Goal: Information Seeking & Learning: Learn about a topic

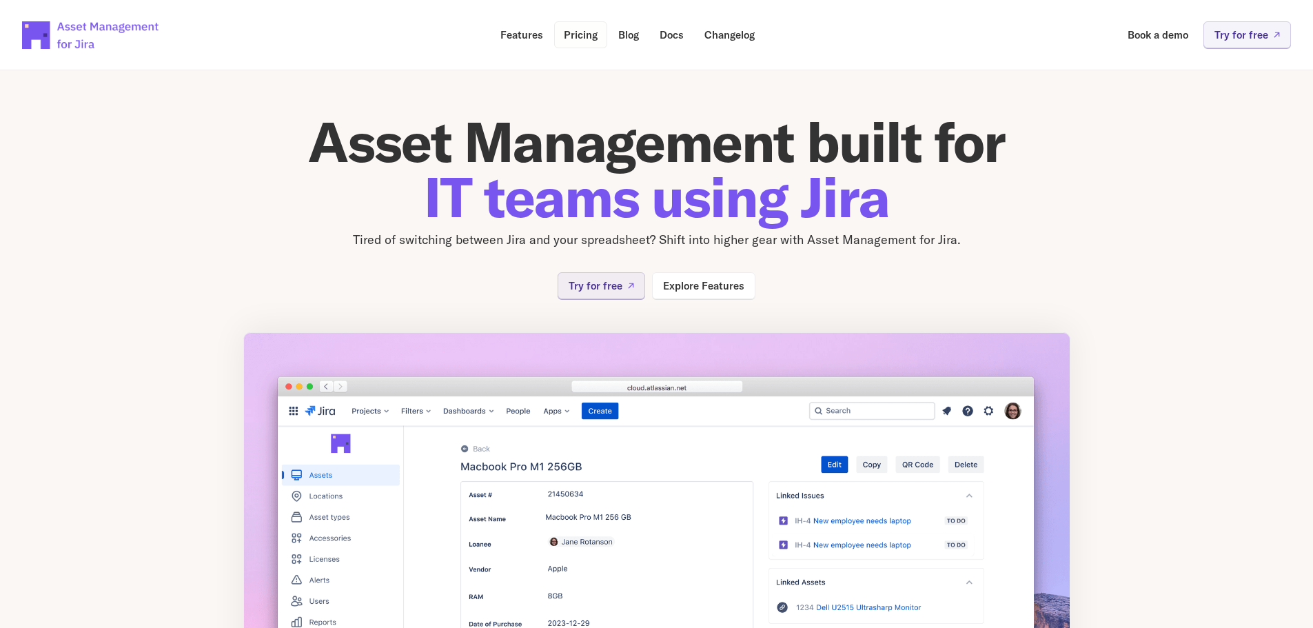
click at [584, 34] on p "Pricing" at bounding box center [581, 35] width 34 height 10
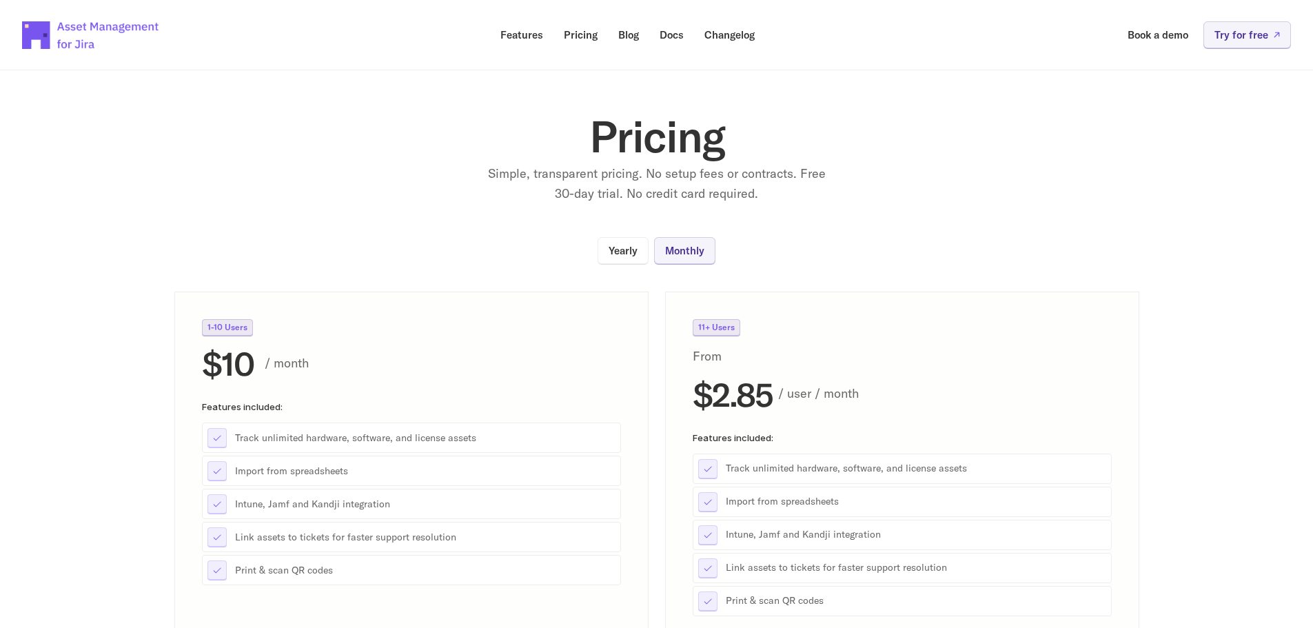
scroll to position [276, 0]
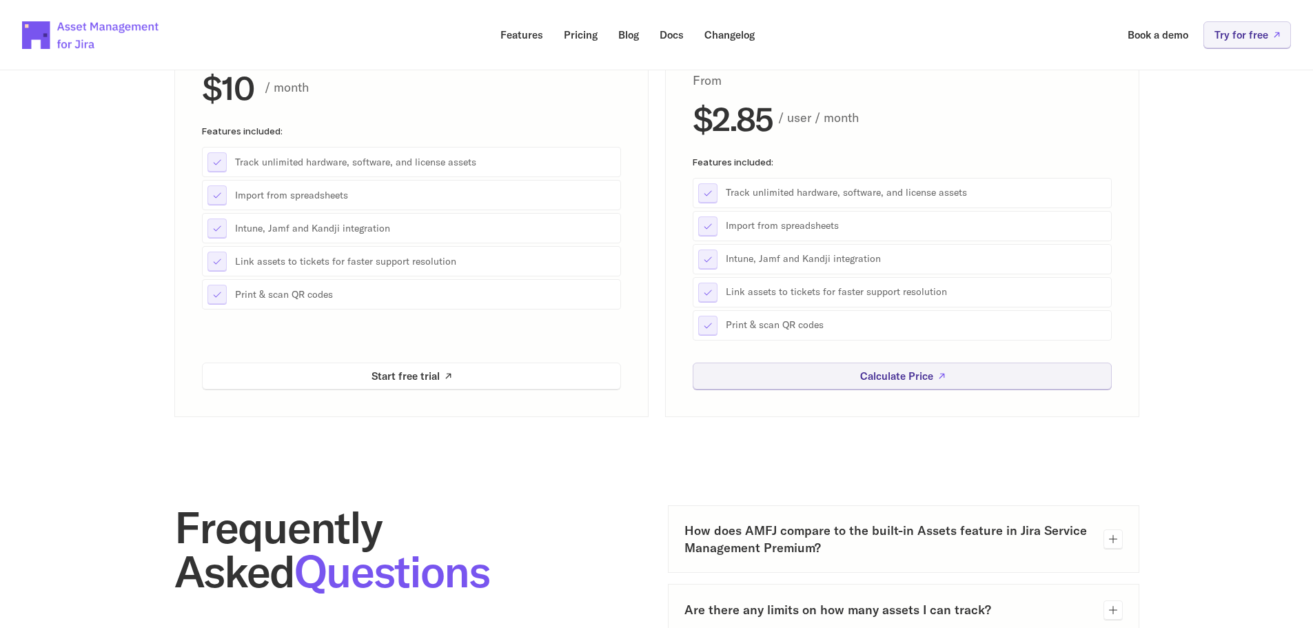
click at [1112, 538] on icon at bounding box center [1113, 539] width 8 height 8
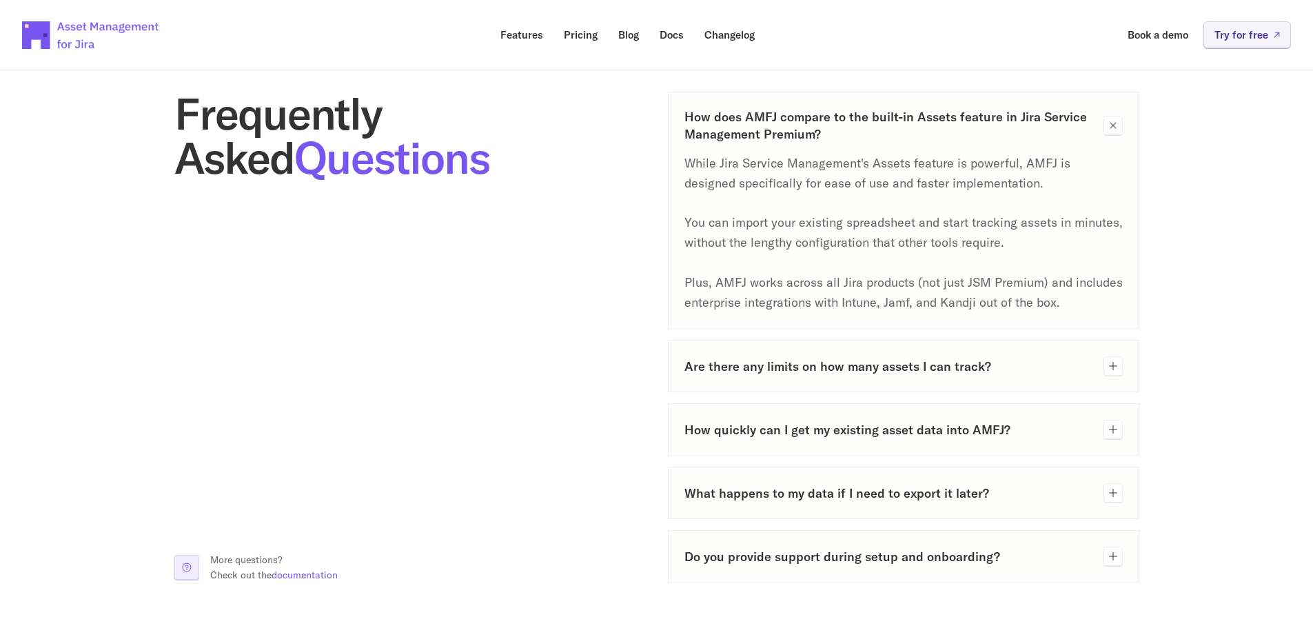
scroll to position [758, 0]
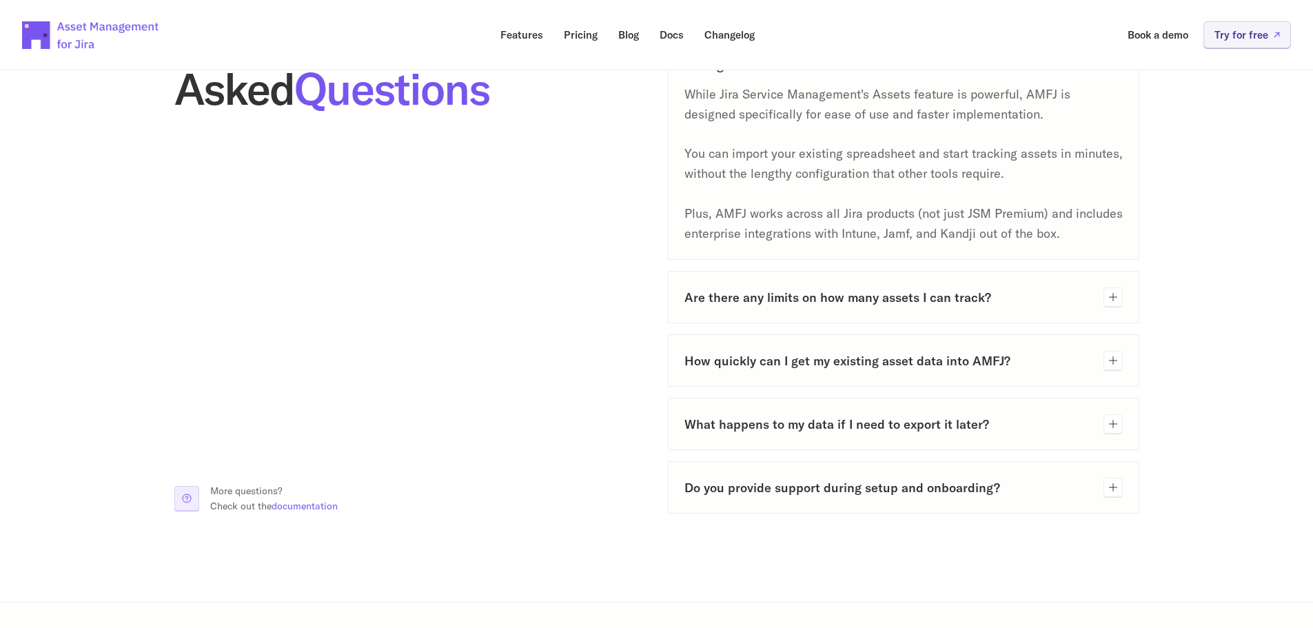
click at [1116, 295] on icon at bounding box center [1112, 296] width 11 height 11
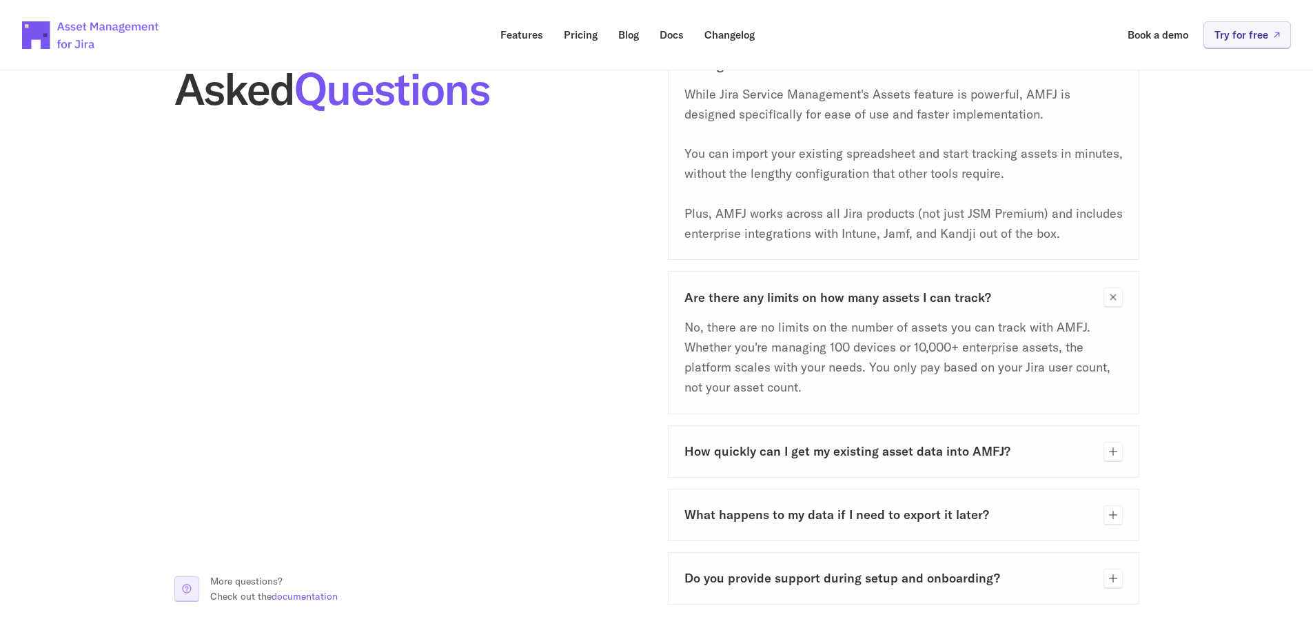
click at [1116, 295] on icon at bounding box center [1113, 297] width 16 height 16
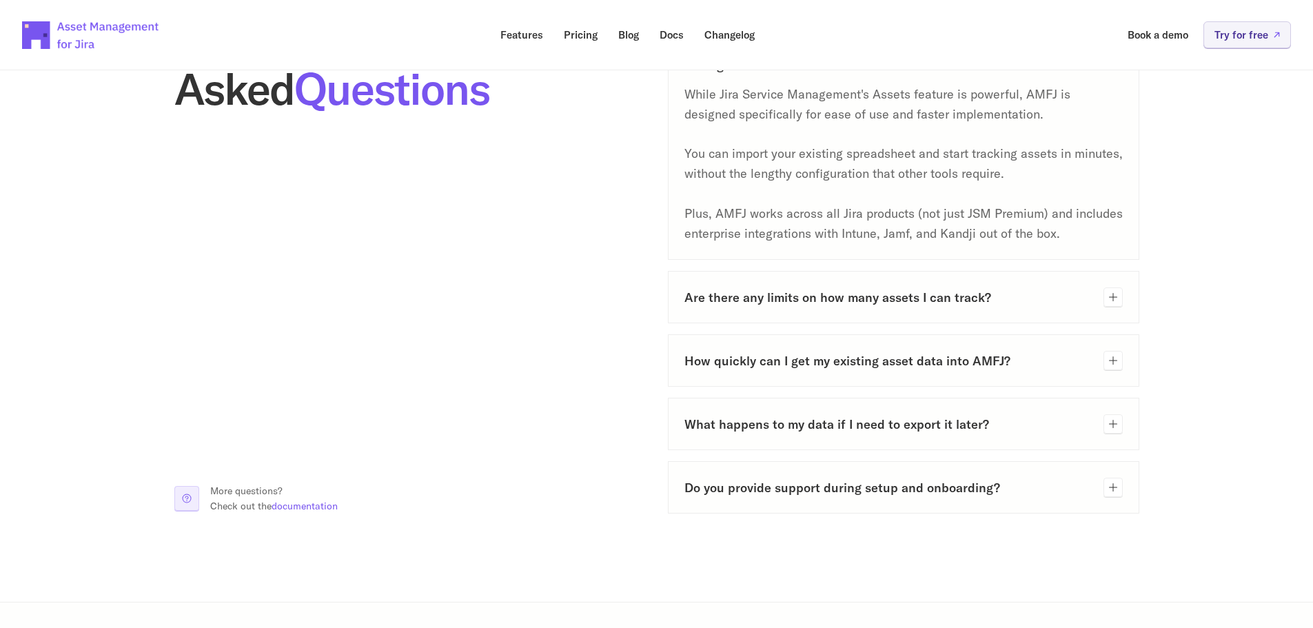
click at [1115, 356] on icon at bounding box center [1112, 360] width 11 height 11
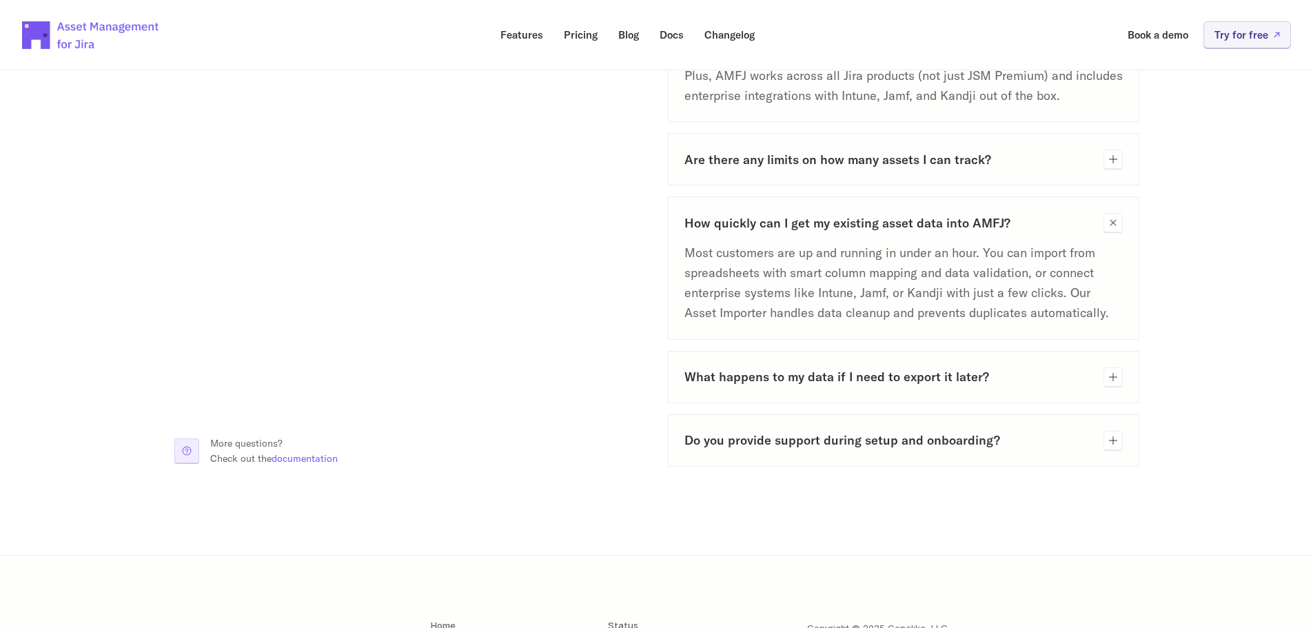
scroll to position [1034, 0]
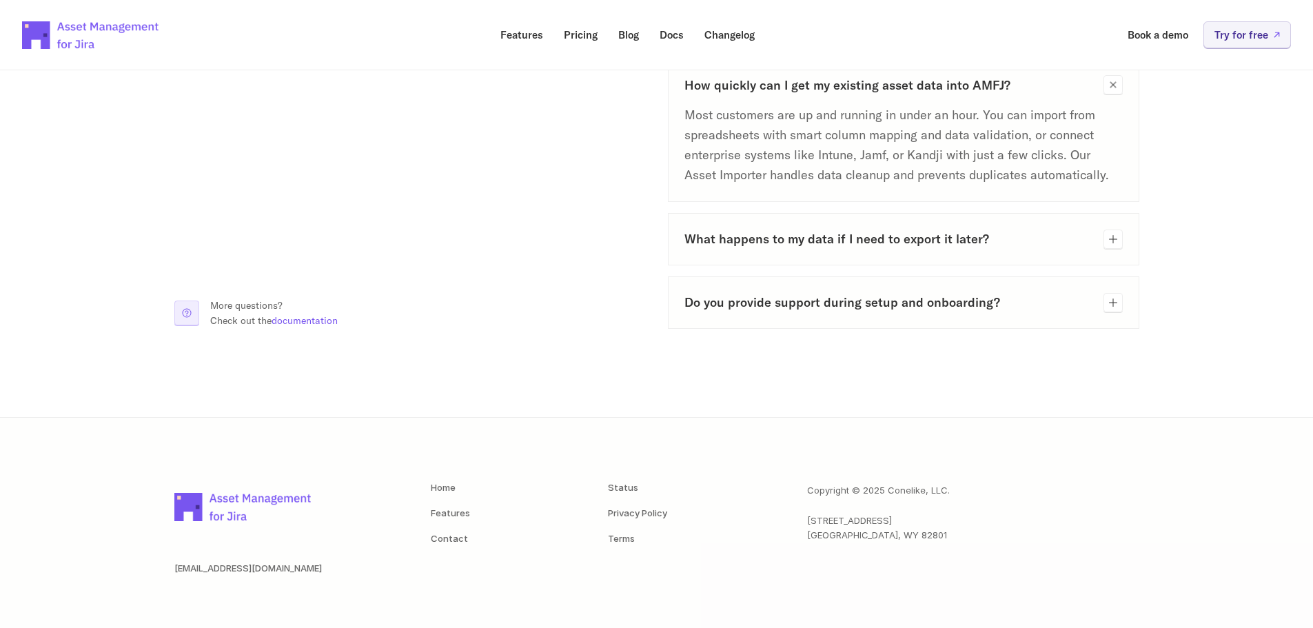
click at [1116, 239] on icon at bounding box center [1112, 239] width 11 height 11
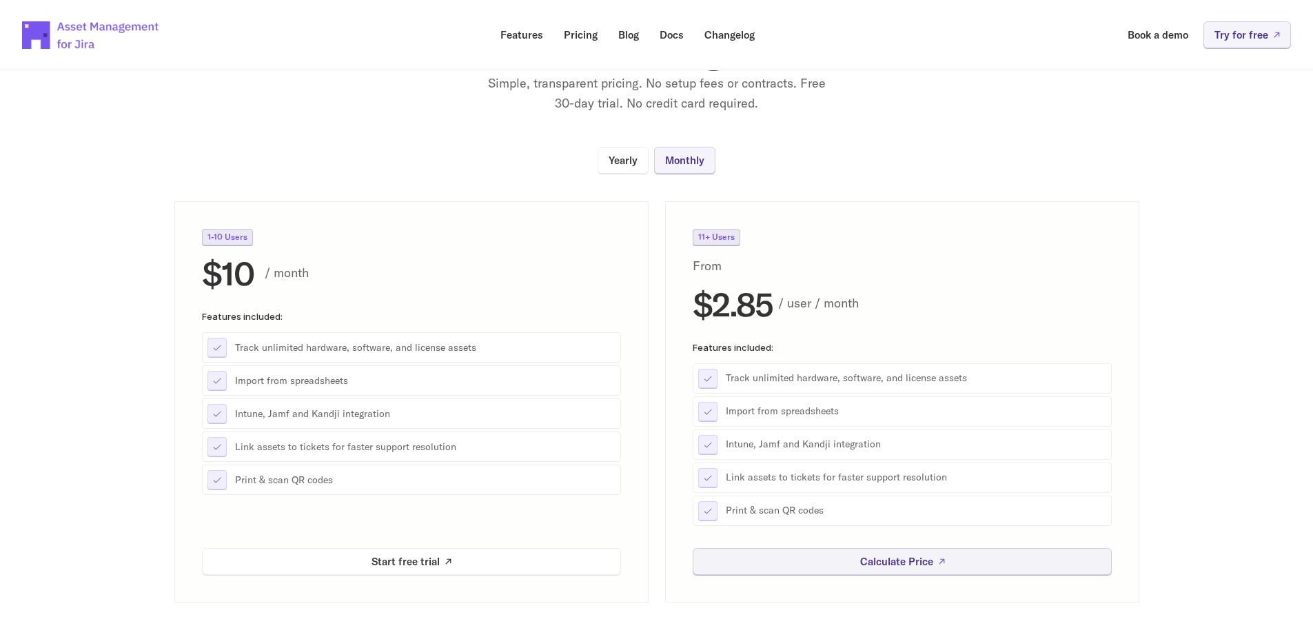
scroll to position [0, 0]
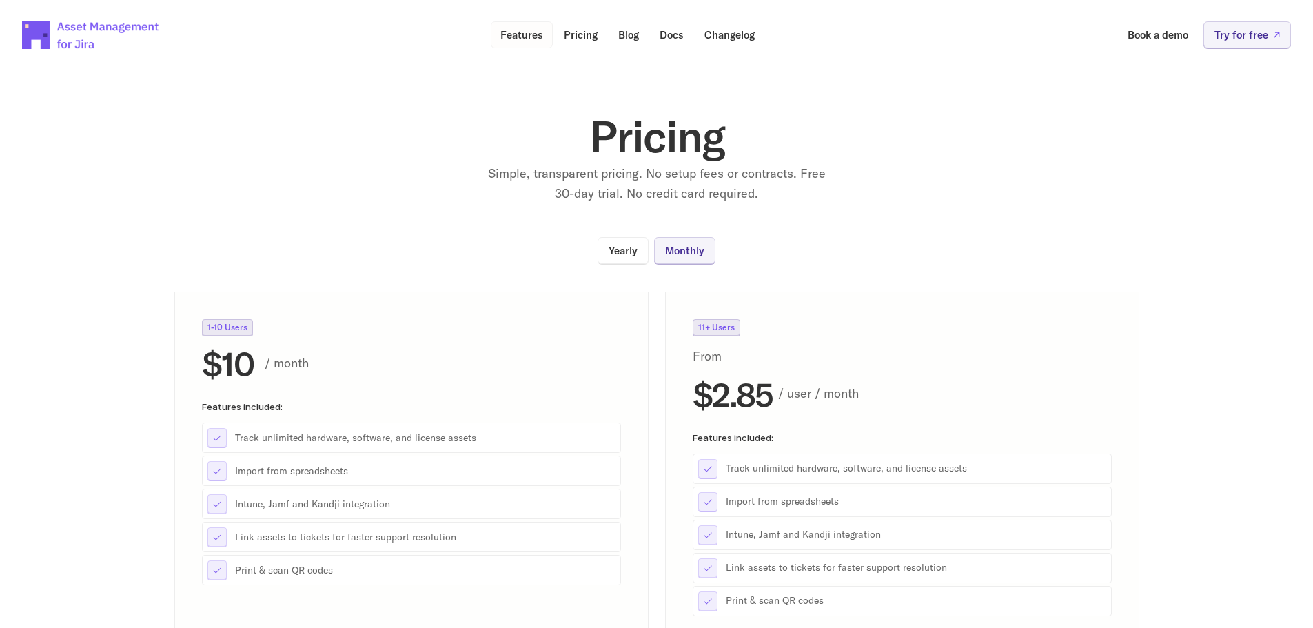
click at [531, 45] on link "Features" at bounding box center [522, 34] width 62 height 27
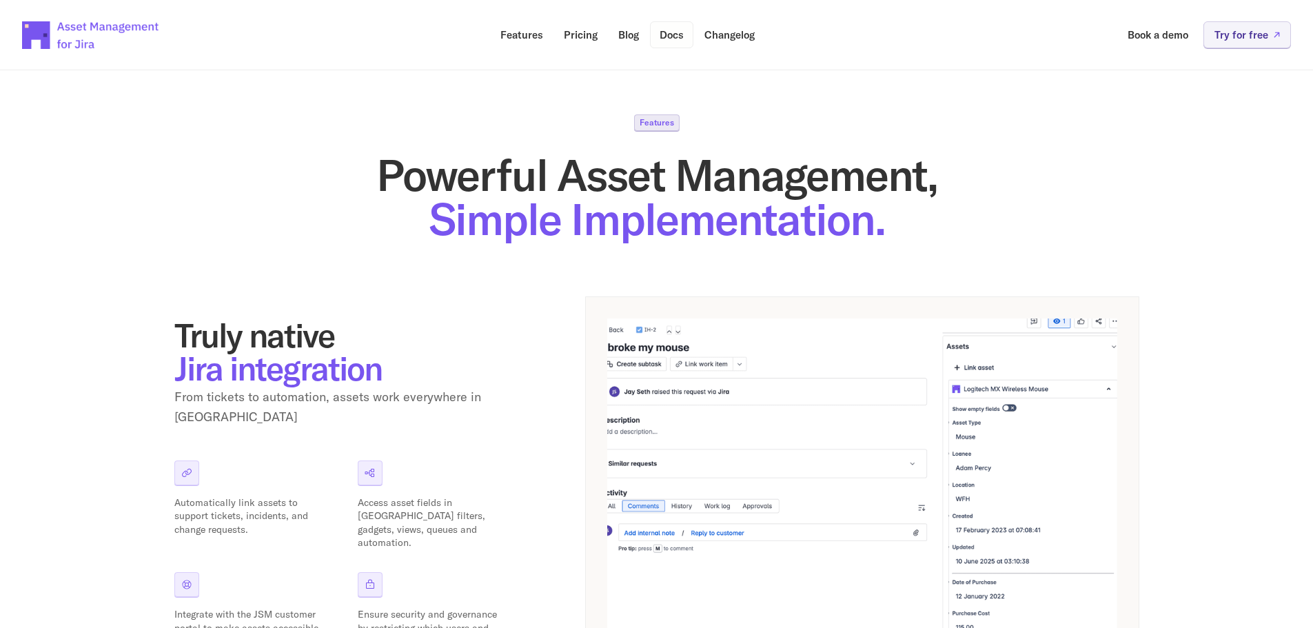
click at [668, 40] on p "Docs" at bounding box center [671, 35] width 24 height 10
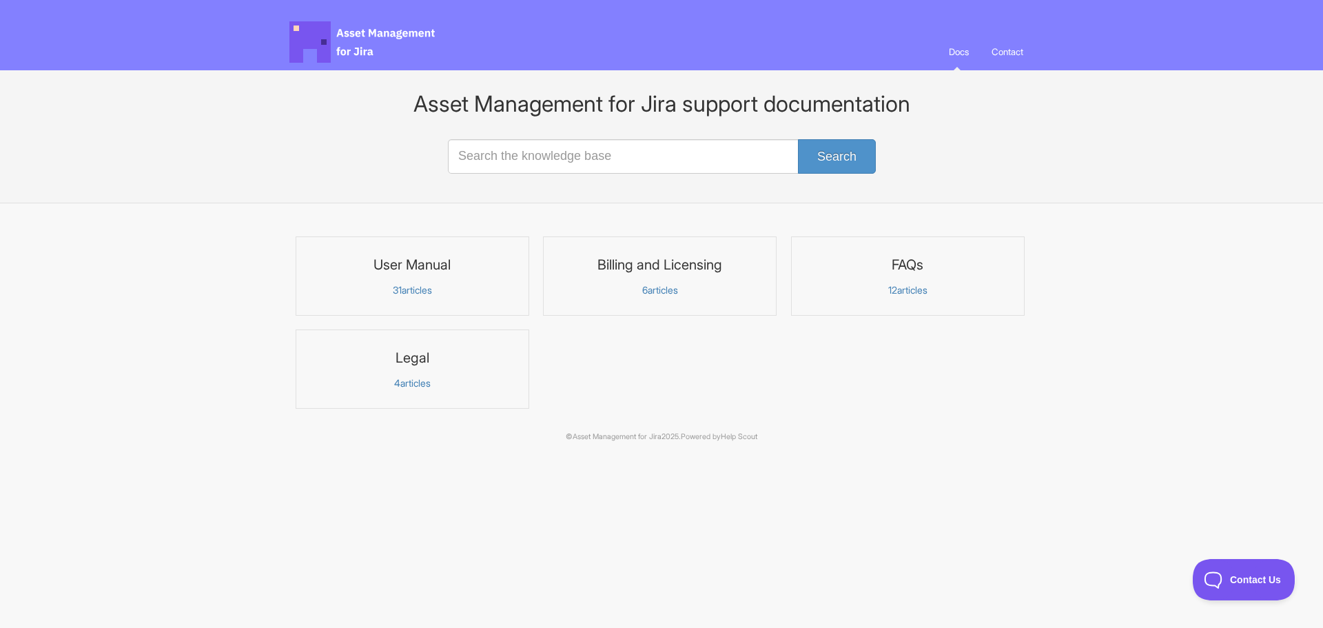
click at [411, 264] on h3 "User Manual" at bounding box center [413, 265] width 216 height 18
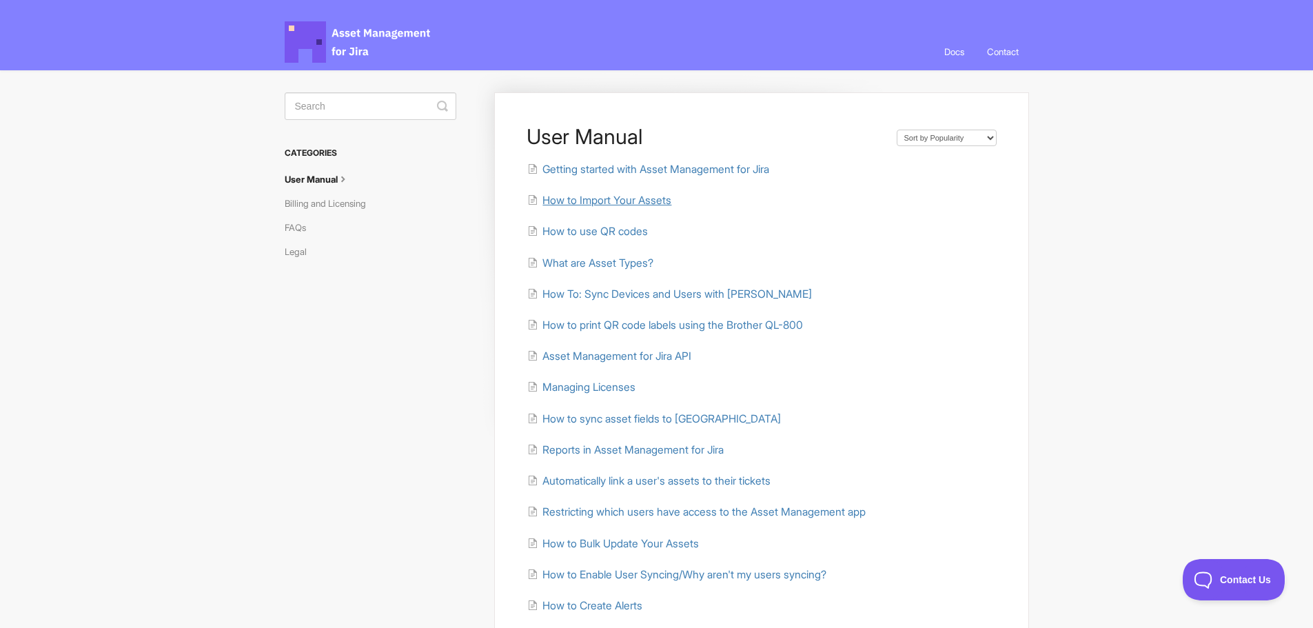
click at [611, 199] on span "How to Import Your Assets" at bounding box center [606, 200] width 129 height 13
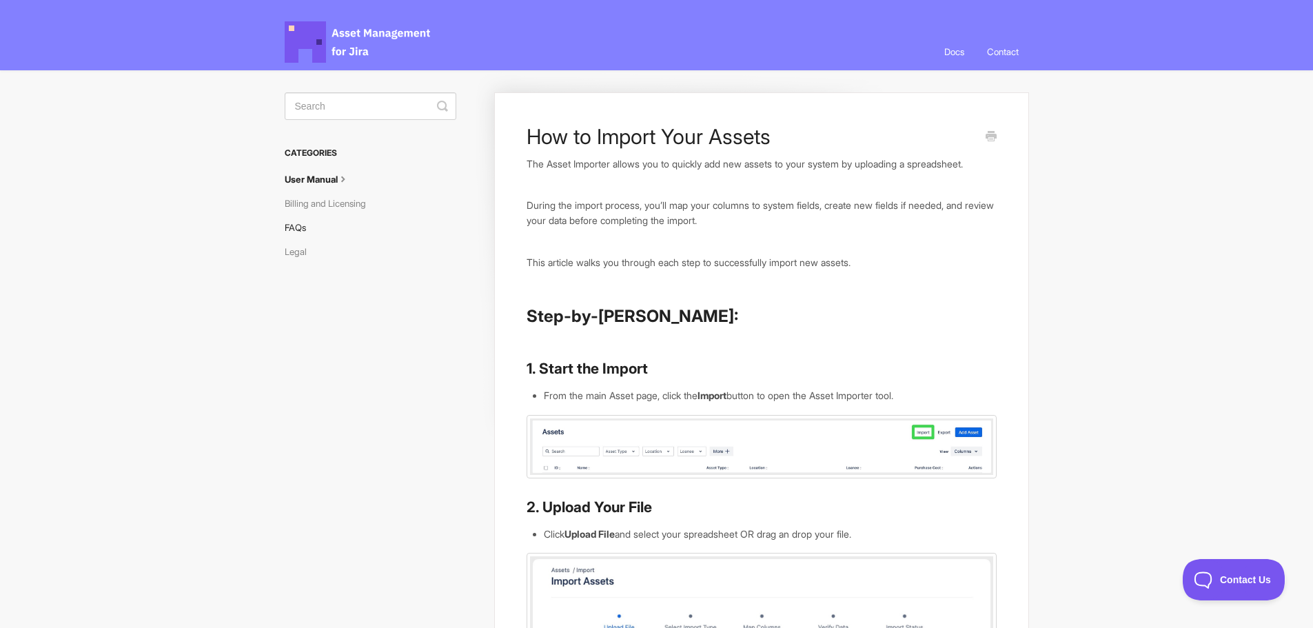
click at [300, 227] on link "FAQs" at bounding box center [301, 227] width 32 height 22
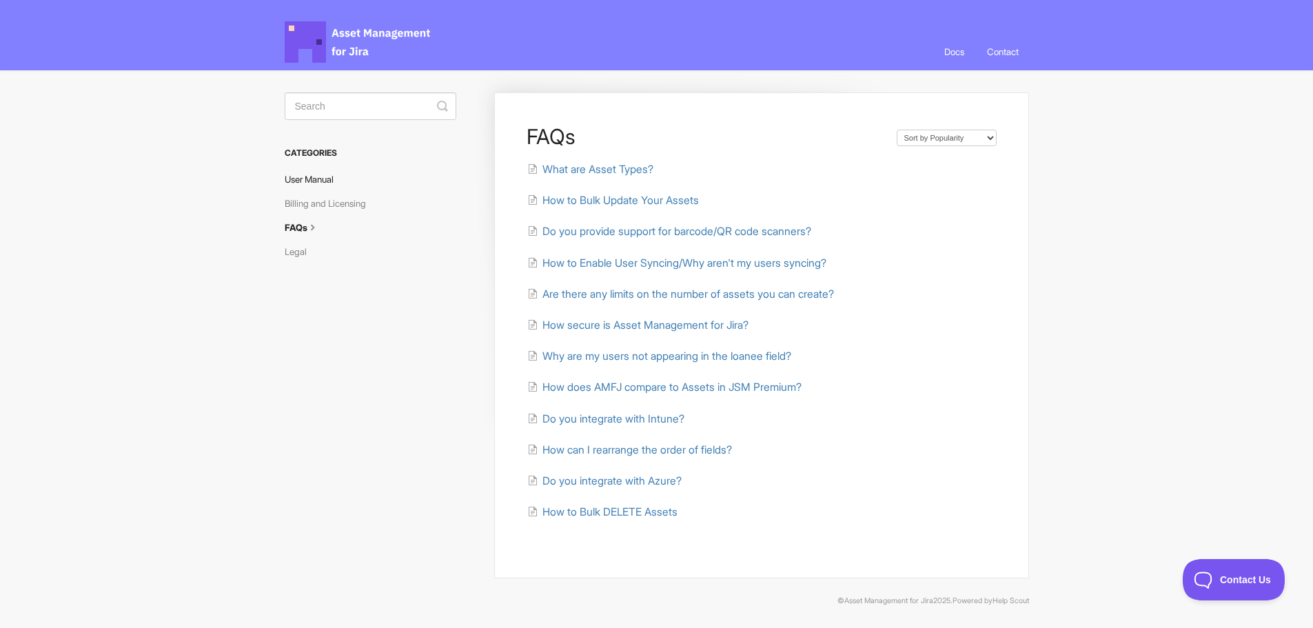
click at [333, 178] on link "User Manual" at bounding box center [314, 179] width 59 height 22
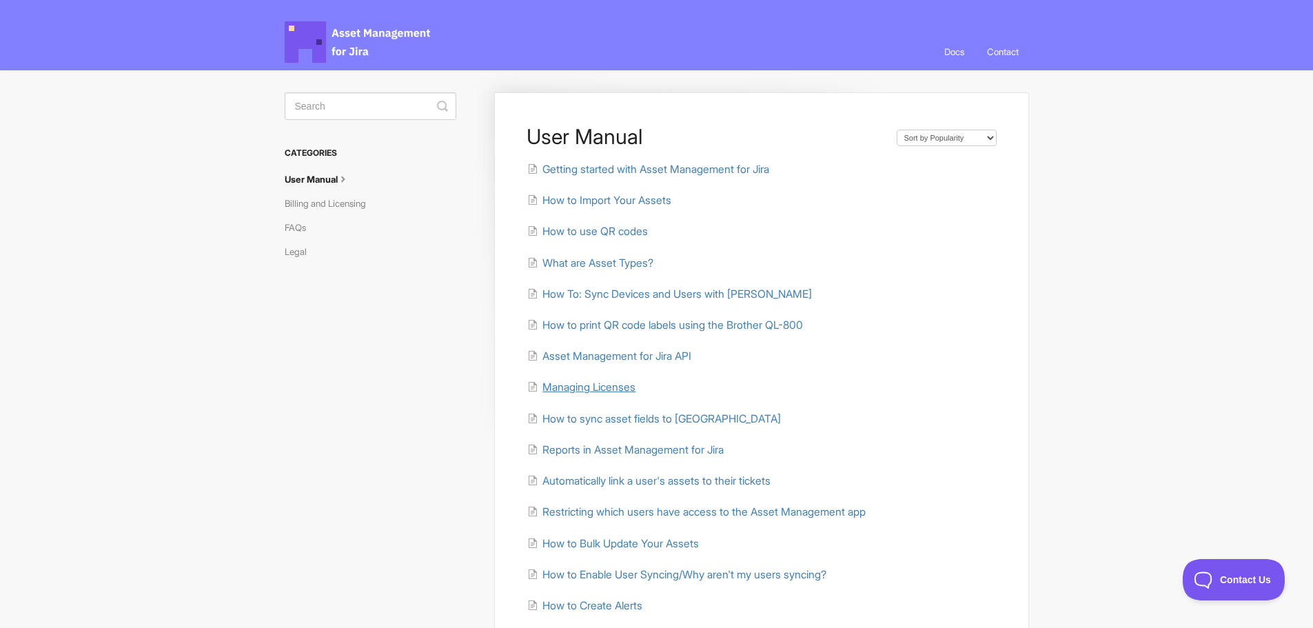
click at [617, 391] on span "Managing Licenses" at bounding box center [588, 386] width 93 height 13
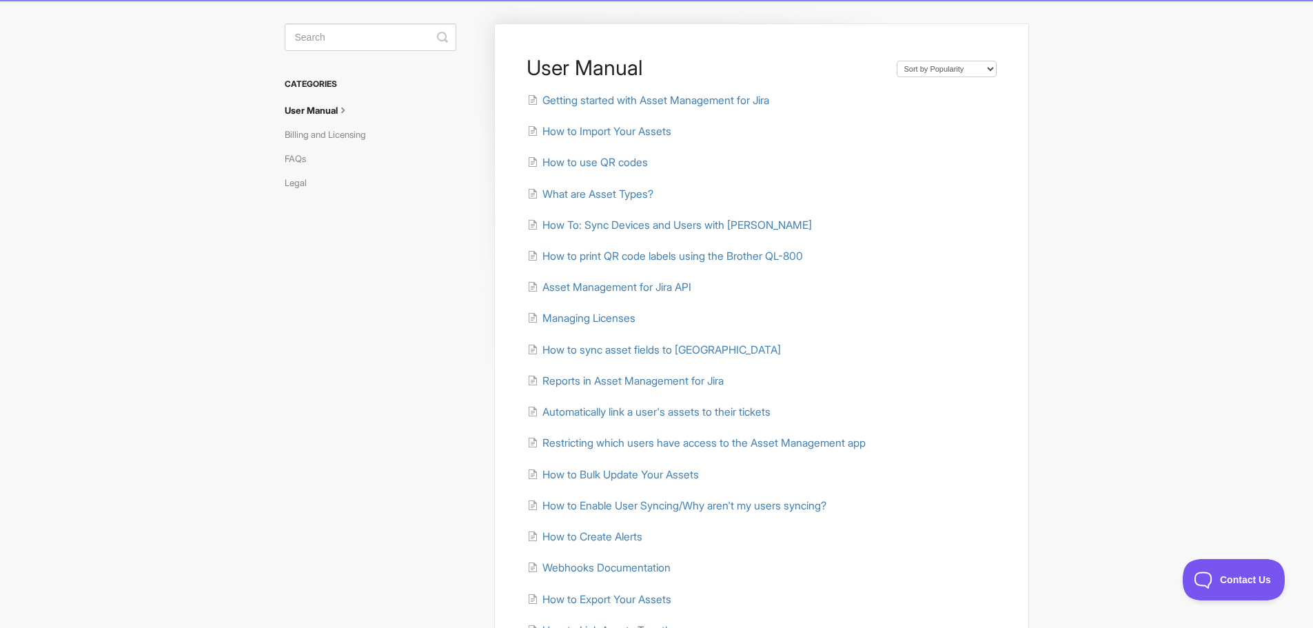
scroll to position [138, 0]
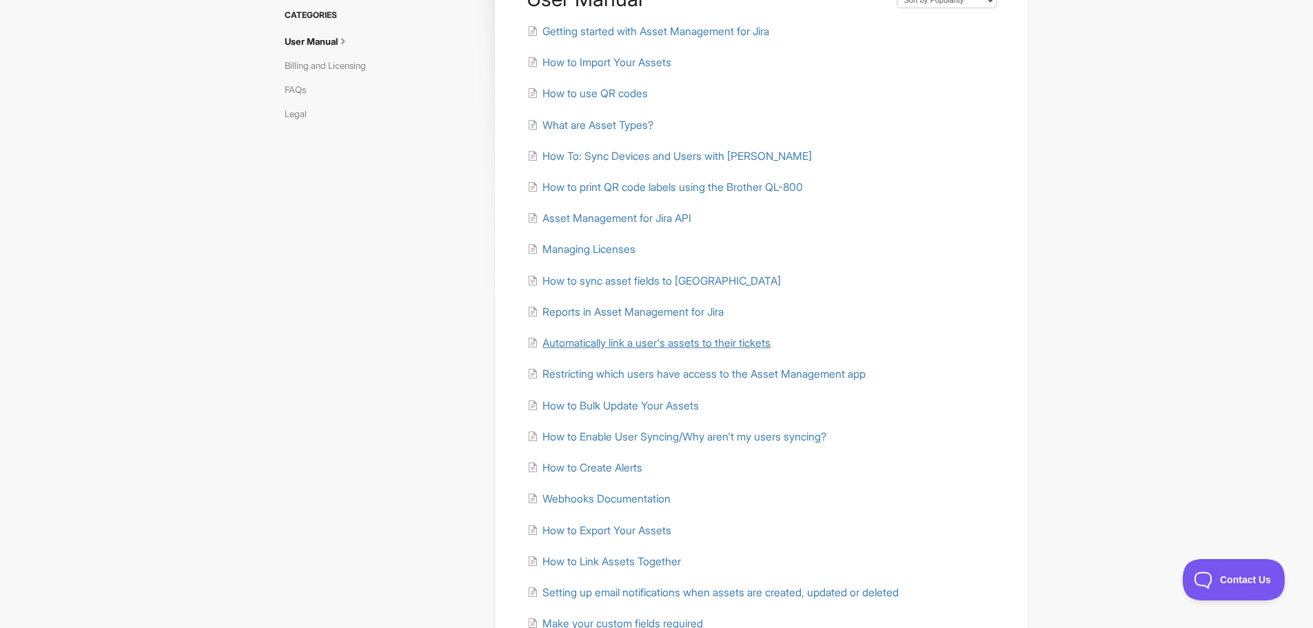
click at [661, 340] on span "Automatically link a user's assets to their tickets" at bounding box center [656, 342] width 228 height 13
click at [700, 338] on span "Automatically link a user's assets to their tickets" at bounding box center [656, 342] width 228 height 13
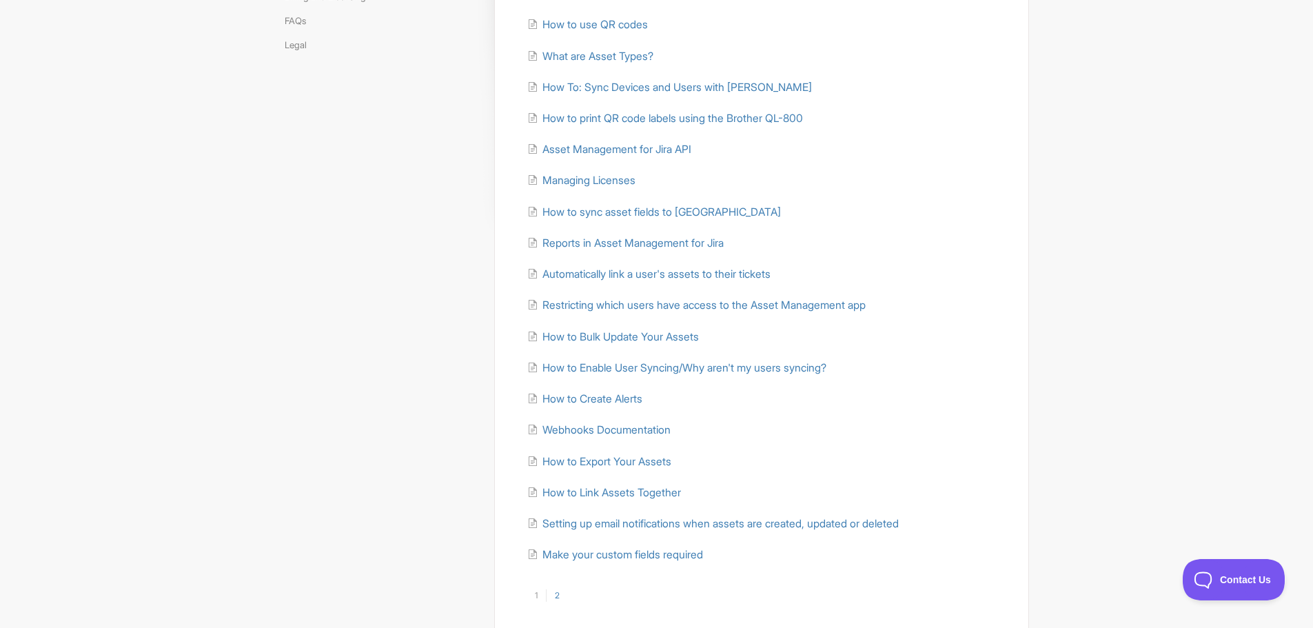
scroll to position [276, 0]
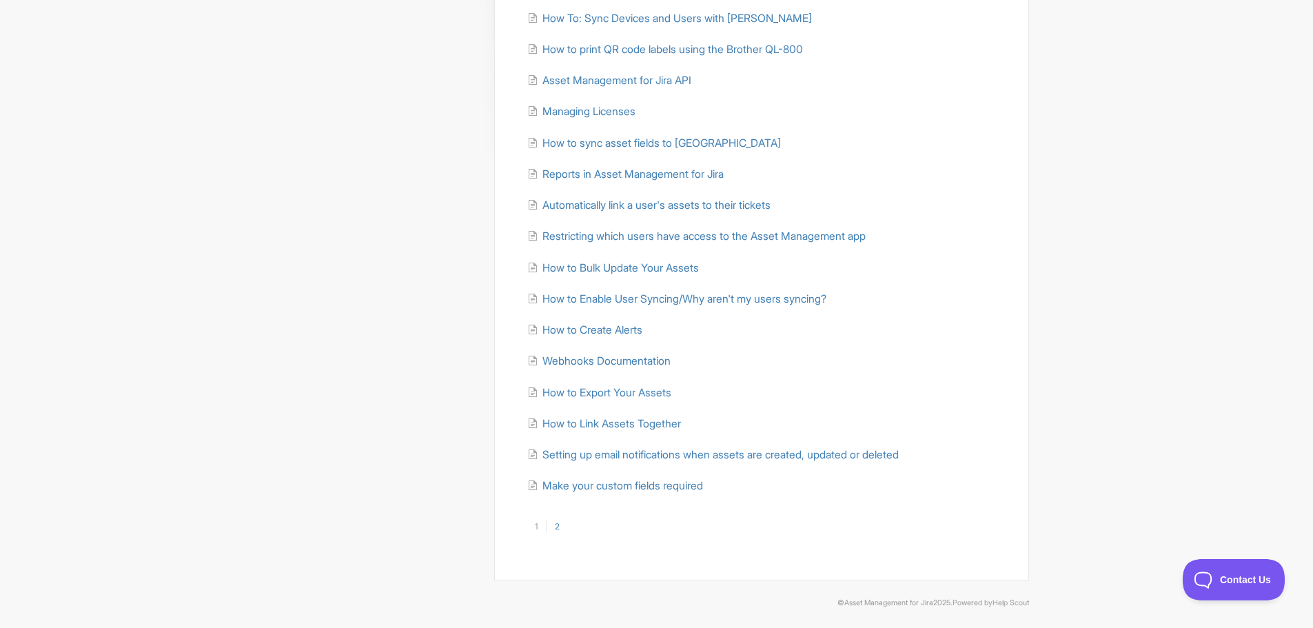
click at [550, 528] on link "2" at bounding box center [557, 526] width 22 height 12
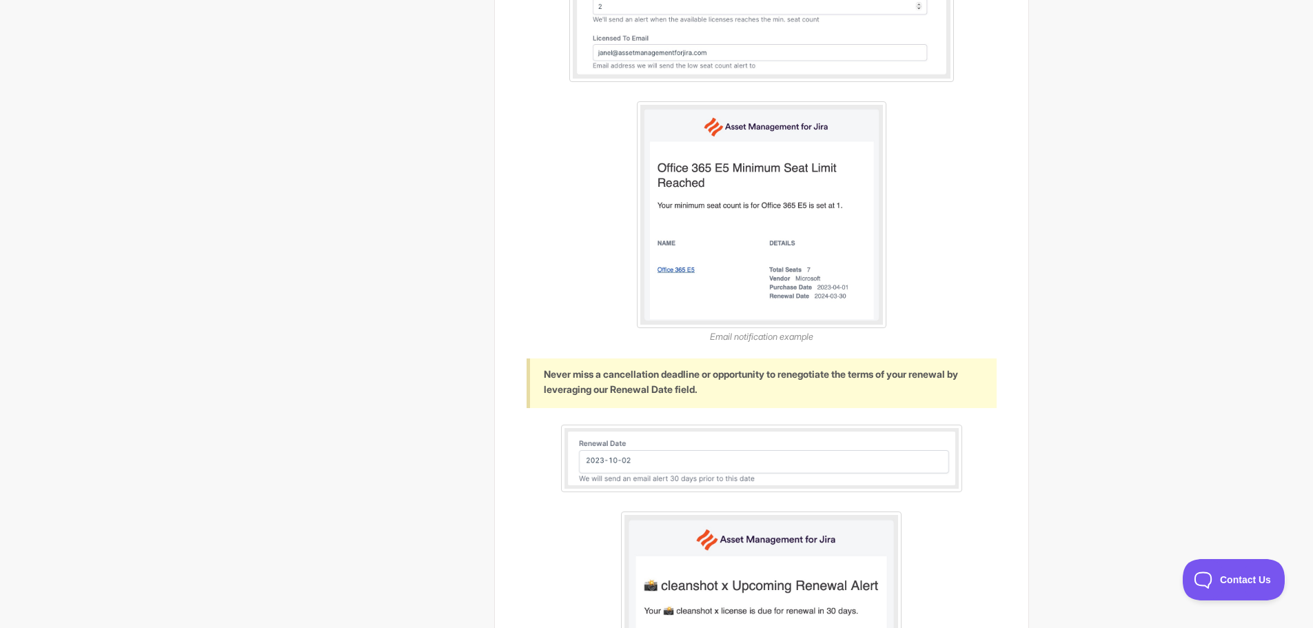
scroll to position [1103, 0]
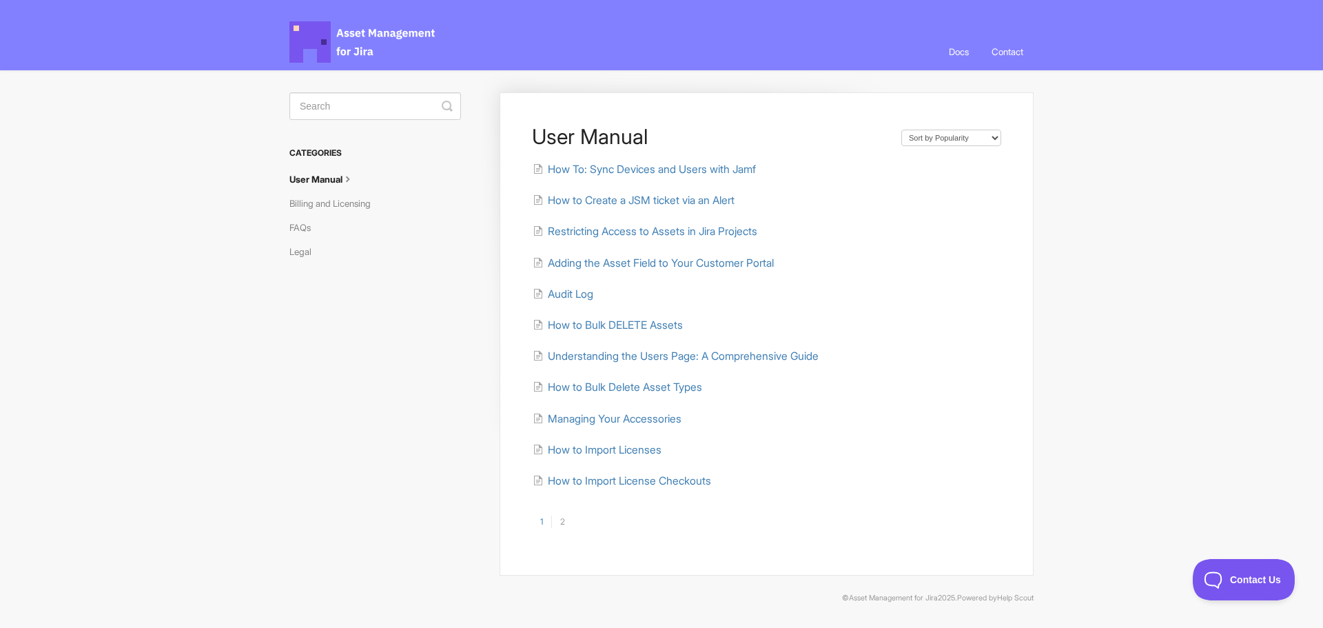
click at [360, 45] on span "Asset Management for Jira Docs" at bounding box center [362, 41] width 147 height 41
